Goal: Task Accomplishment & Management: Use online tool/utility

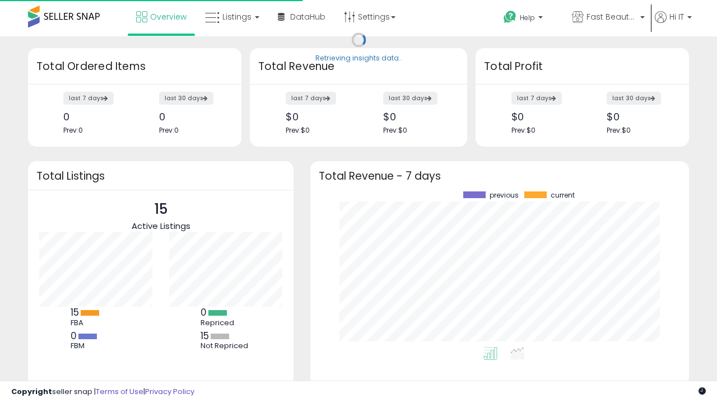
scroll to position [156, 356]
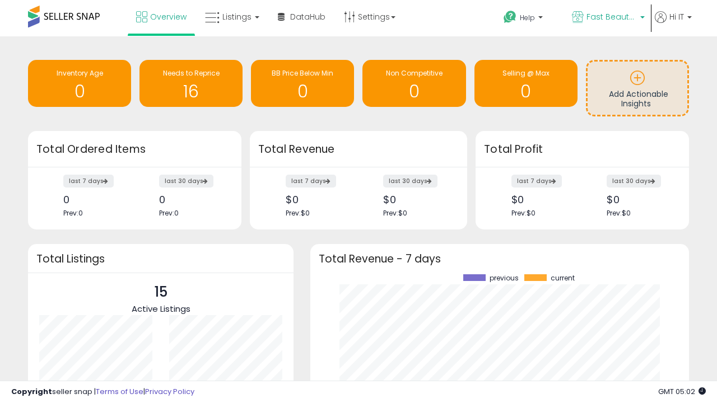
click at [607, 18] on span "Fast Beauty ([GEOGRAPHIC_DATA])" at bounding box center [612, 16] width 50 height 11
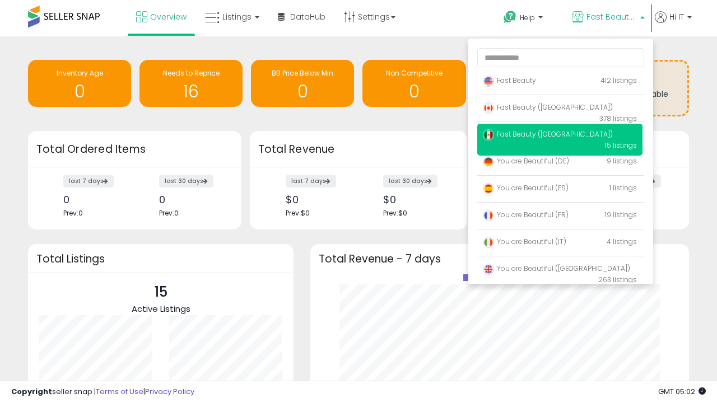
click at [560, 82] on p "Fast Beauty 412 listings" at bounding box center [559, 81] width 165 height 22
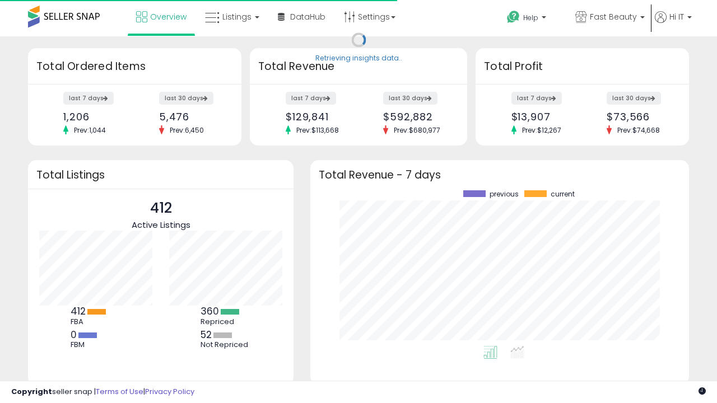
scroll to position [156, 356]
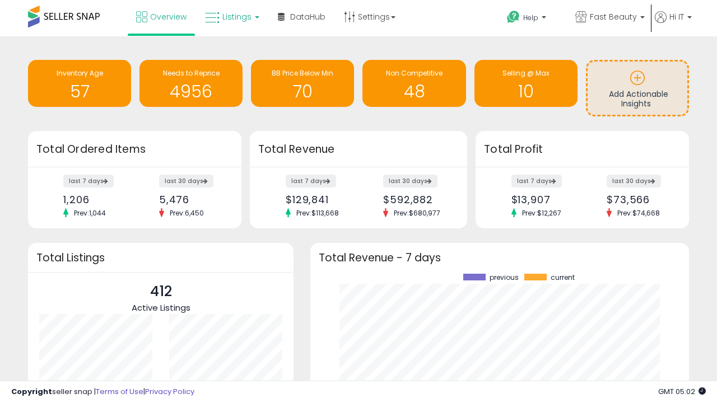
click at [231, 17] on span "Listings" at bounding box center [236, 16] width 29 height 11
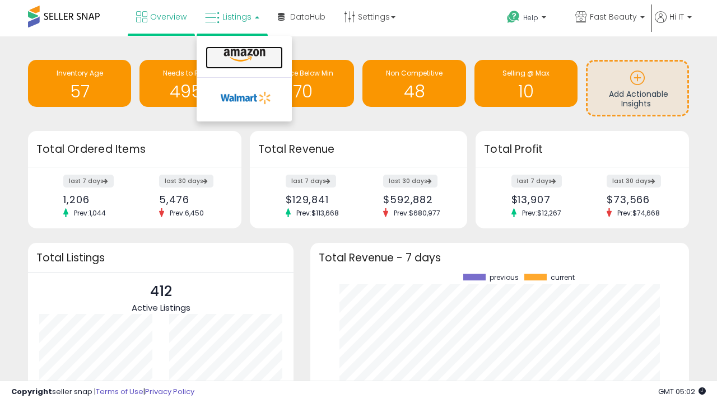
click at [243, 55] on icon at bounding box center [244, 55] width 49 height 15
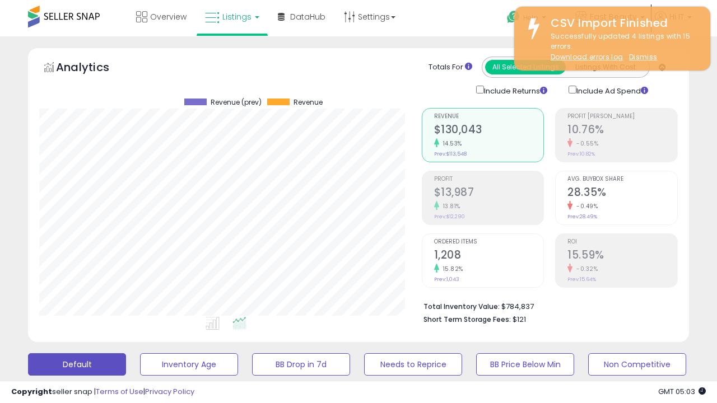
scroll to position [230, 382]
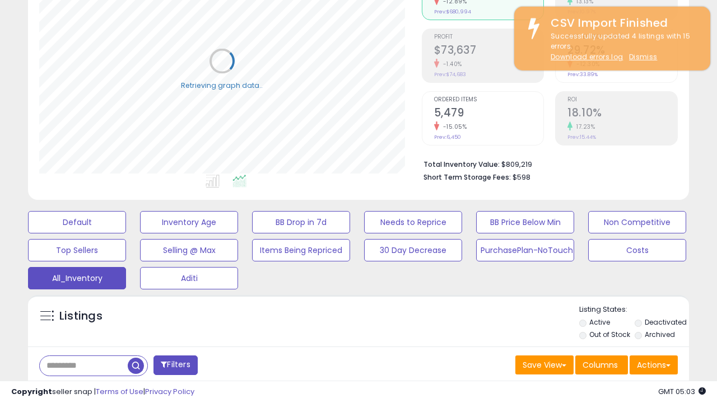
scroll to position [334, 0]
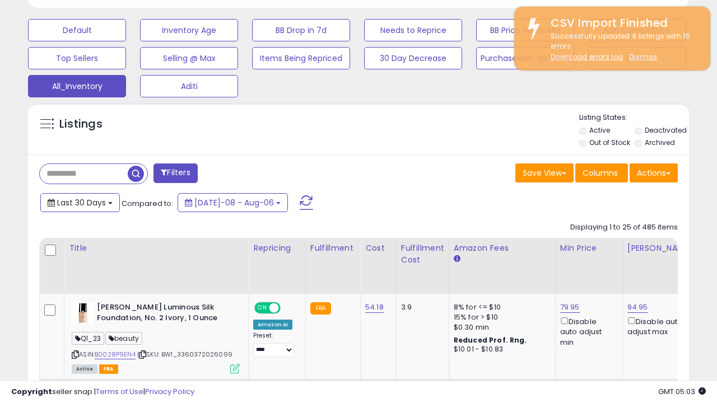
click at [80, 202] on span "Last 30 Days" at bounding box center [81, 202] width 49 height 11
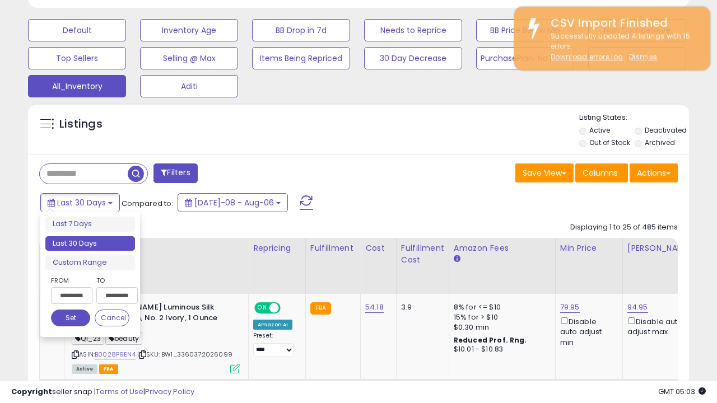
click at [90, 244] on li "Last 30 Days" at bounding box center [90, 243] width 90 height 15
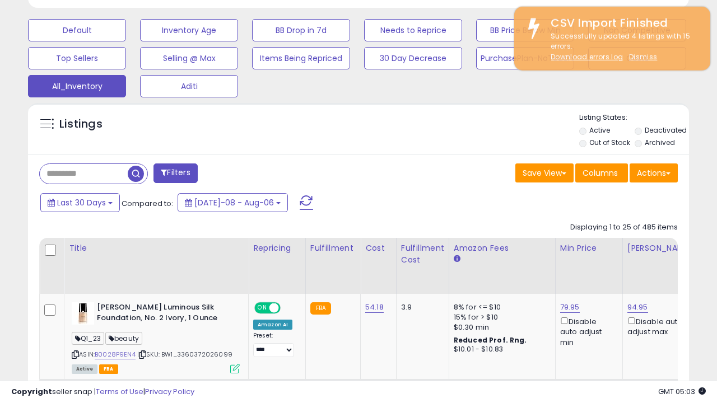
scroll to position [230, 382]
click at [654, 172] on button "Actions" at bounding box center [654, 173] width 48 height 19
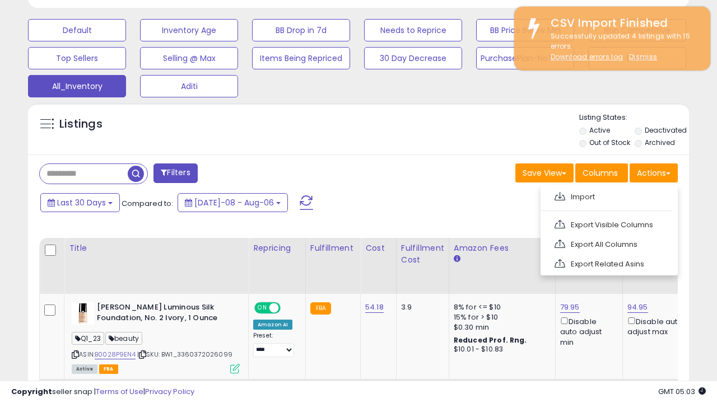
click at [608, 243] on link "Export All Columns" at bounding box center [608, 244] width 123 height 17
